Goal: Task Accomplishment & Management: Manage account settings

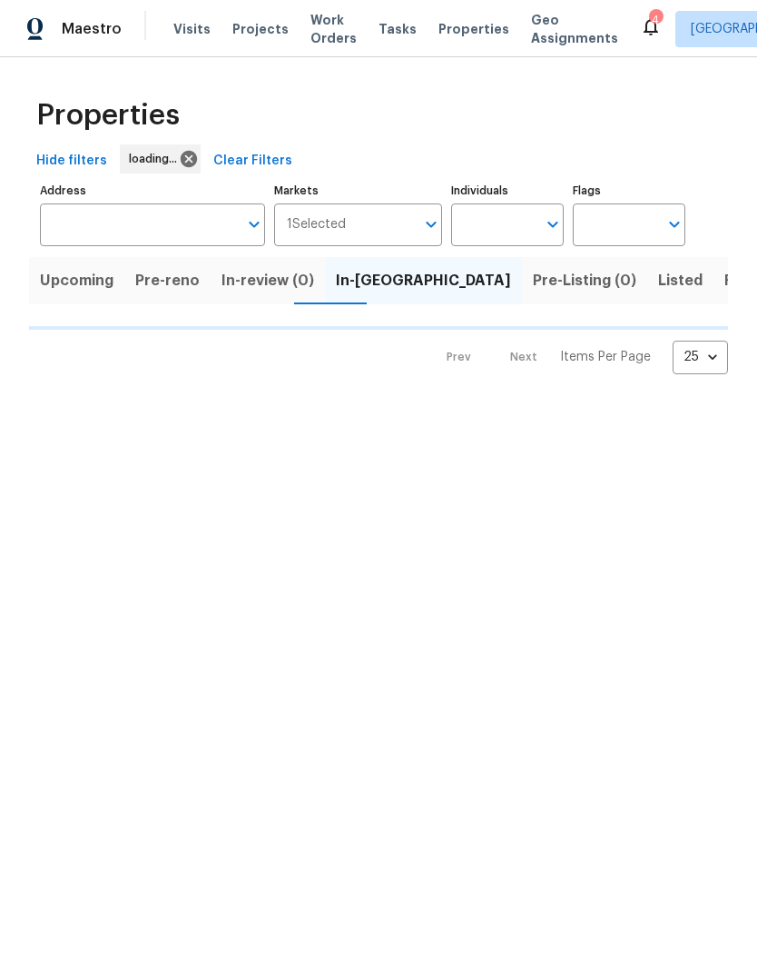
click at [181, 27] on span "Visits" at bounding box center [191, 29] width 37 height 18
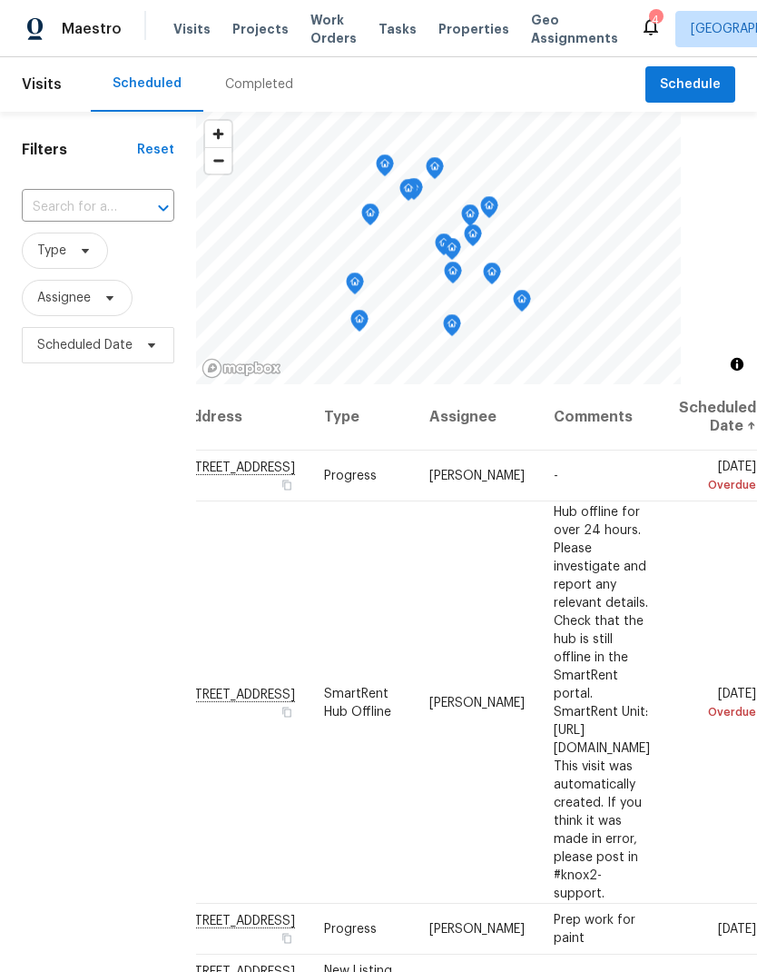
scroll to position [0, 151]
click at [0, 0] on icon at bounding box center [0, 0] width 0 height 0
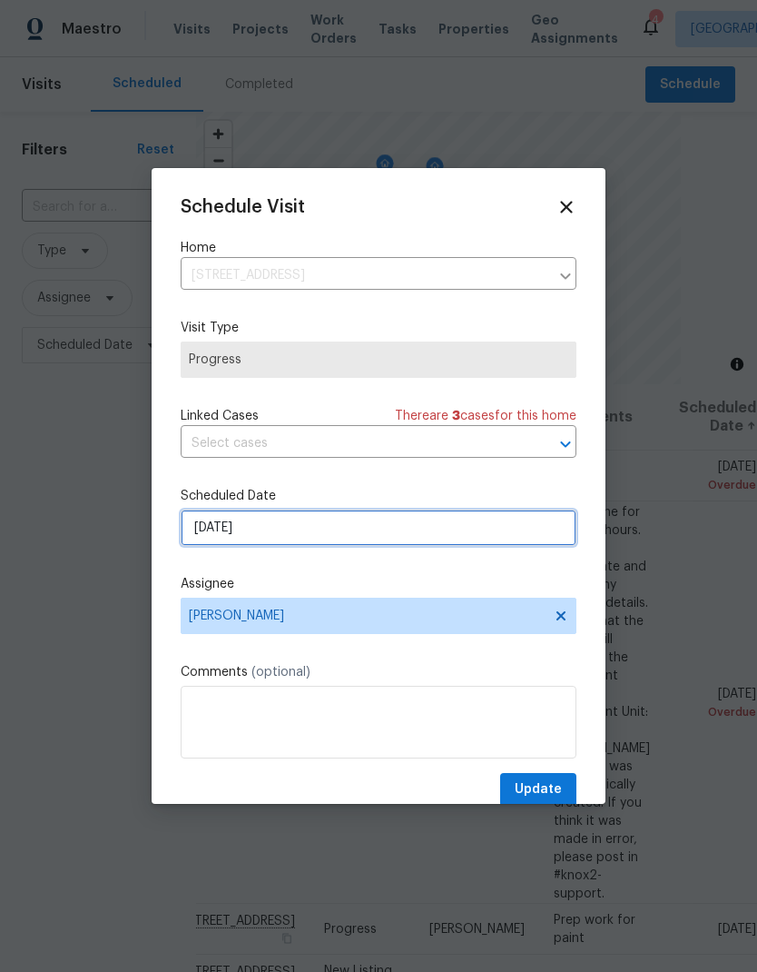
click at [223, 539] on input "[DATE]" at bounding box center [379, 527] width 396 height 36
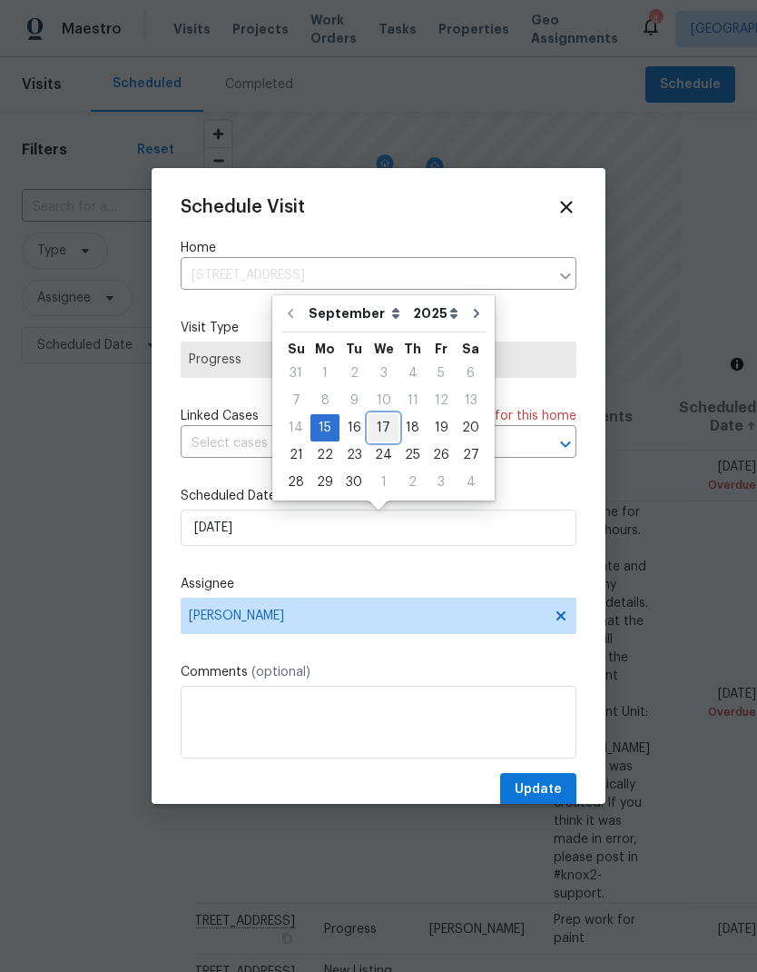
click at [375, 435] on div "17" at bounding box center [384, 427] width 30 height 25
type input "[DATE]"
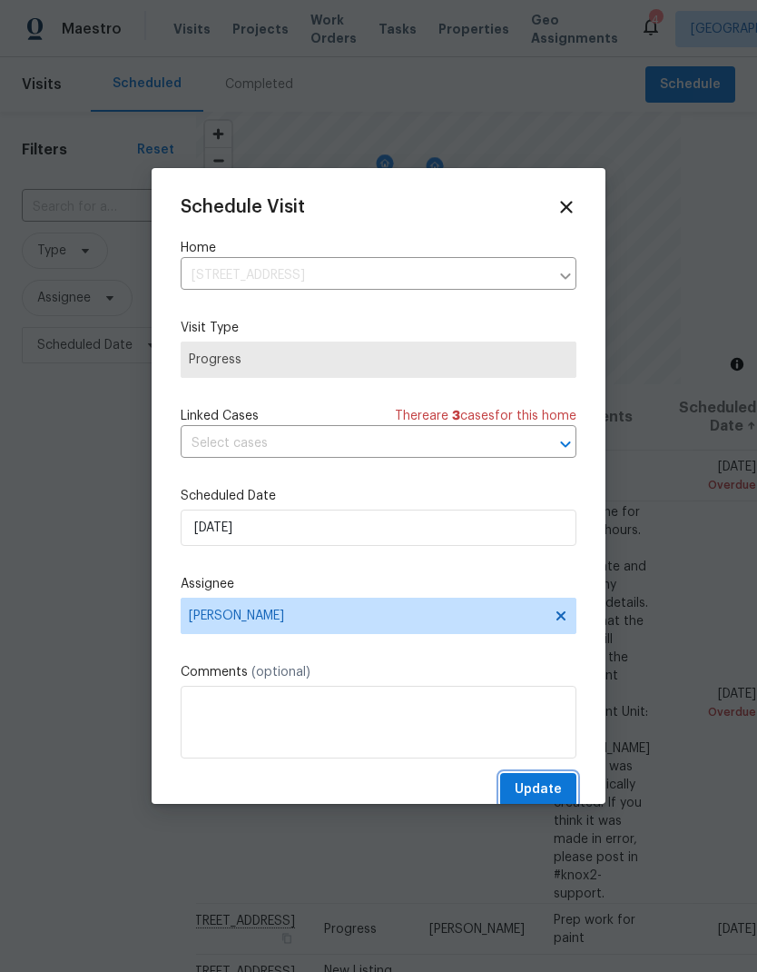
click at [558, 793] on span "Update" at bounding box center [538, 789] width 47 height 23
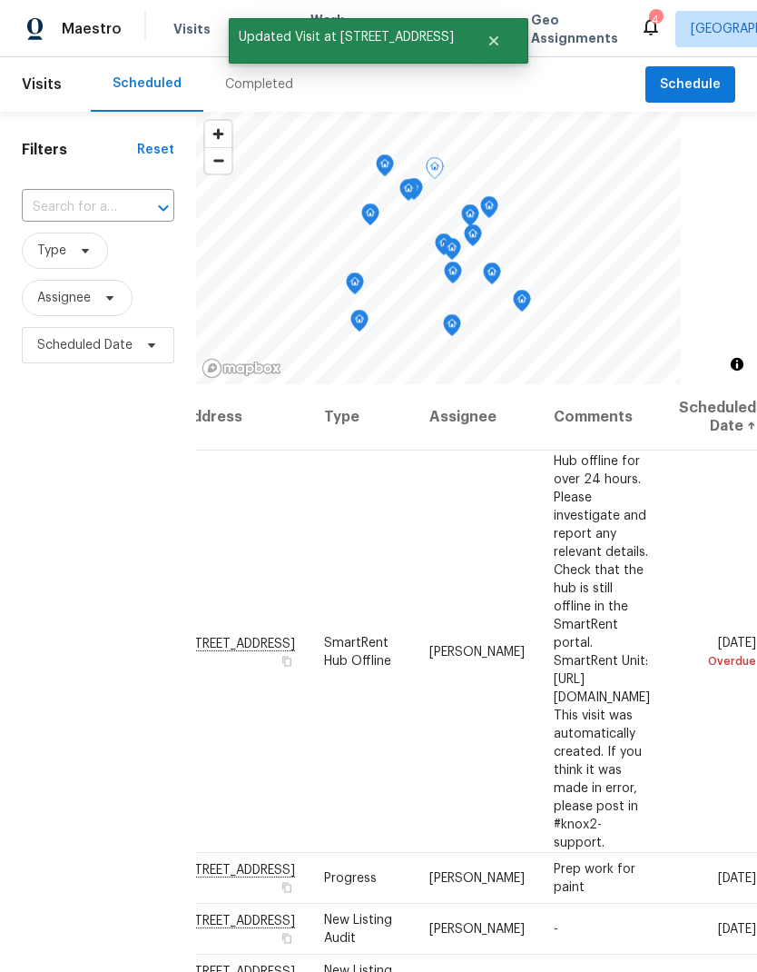
click at [0, 0] on icon at bounding box center [0, 0] width 0 height 0
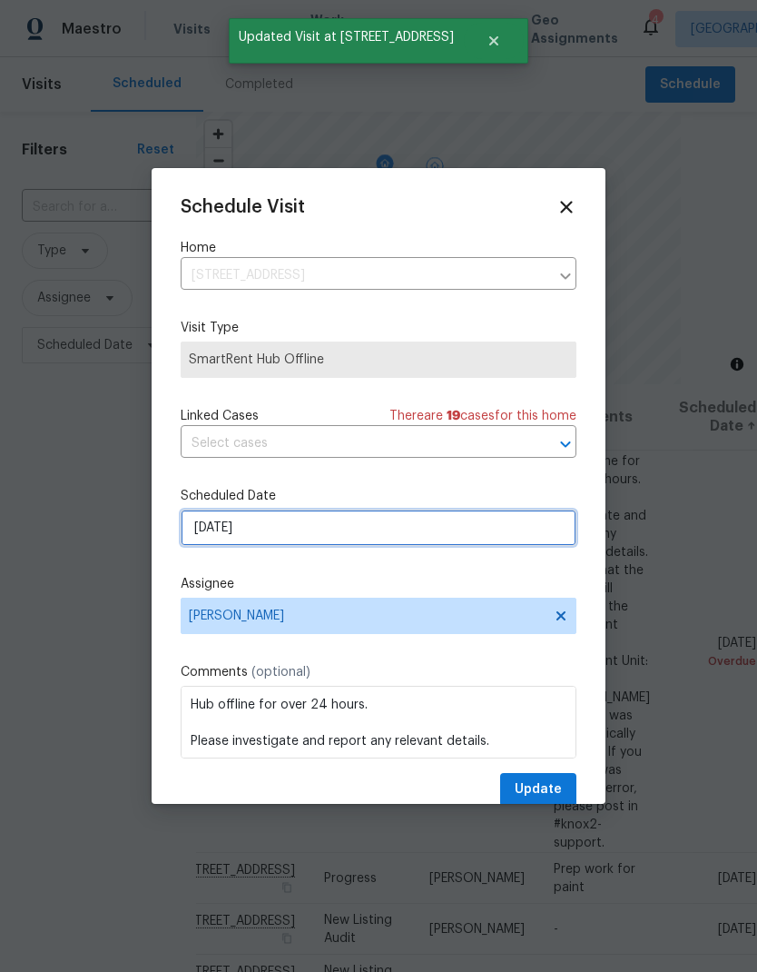
click at [222, 527] on input "[DATE]" at bounding box center [379, 527] width 396 height 36
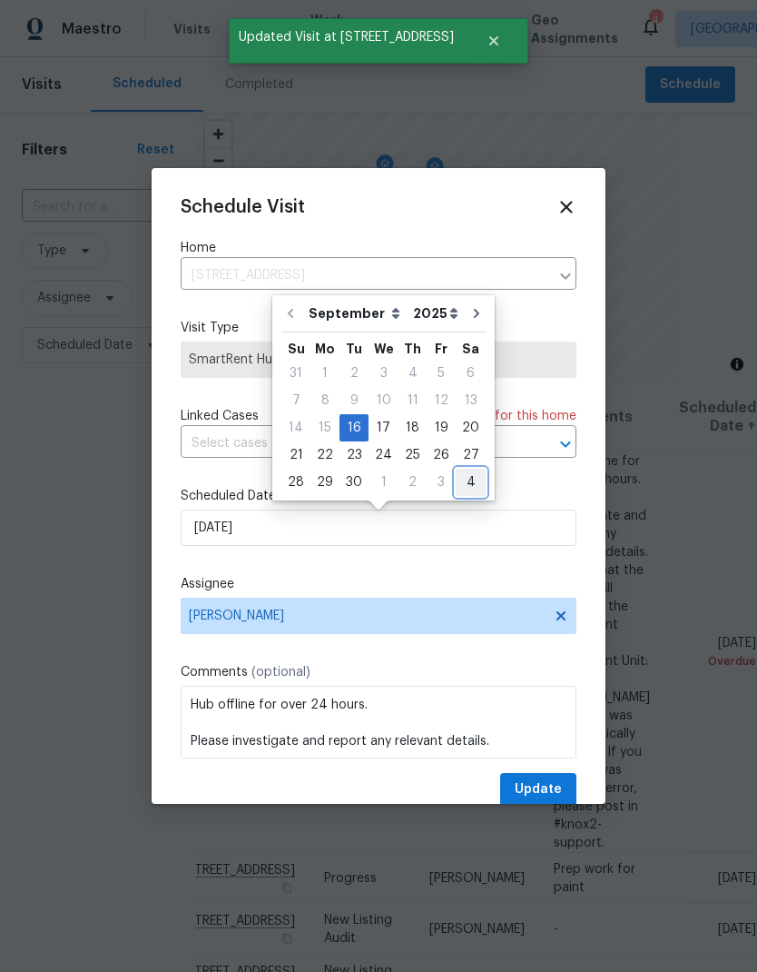
click at [456, 493] on div "4" at bounding box center [471, 482] width 30 height 25
type input "[DATE]"
select select "9"
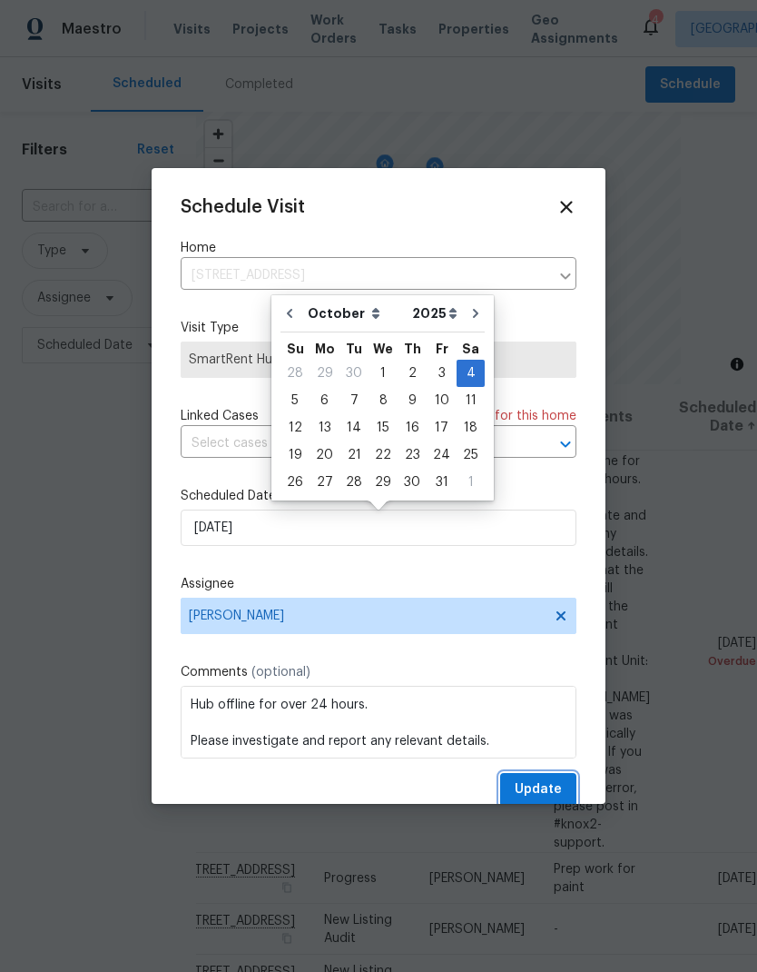
click at [552, 801] on span "Update" at bounding box center [538, 789] width 47 height 23
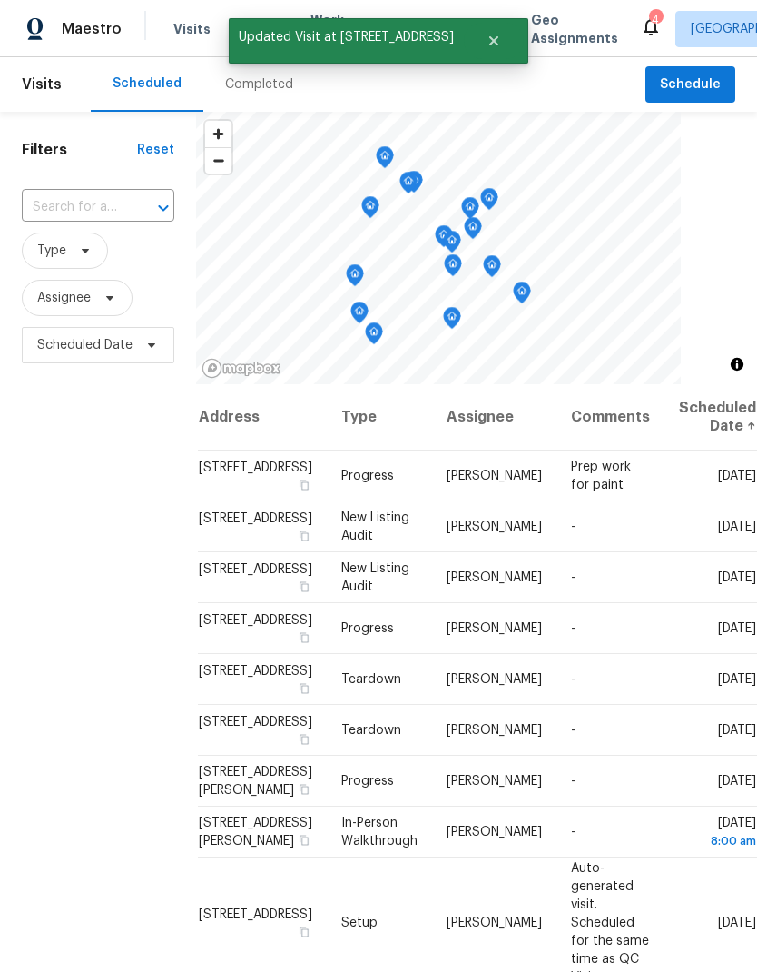
scroll to position [0, 0]
